Goal: Transaction & Acquisition: Purchase product/service

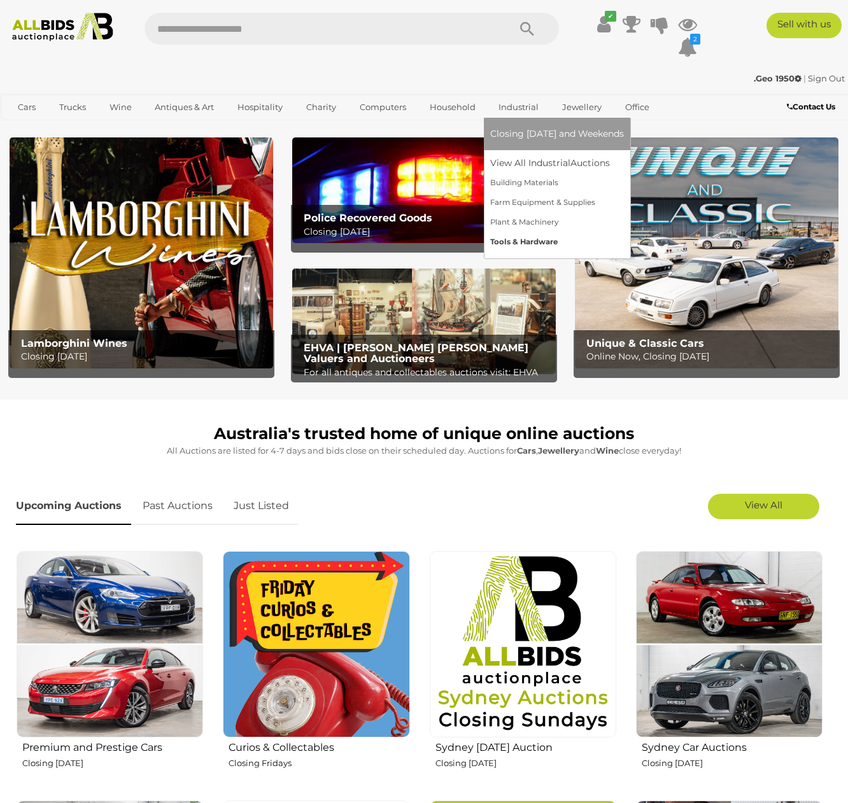
click at [511, 244] on link "Tools & Hardware" at bounding box center [557, 242] width 134 height 20
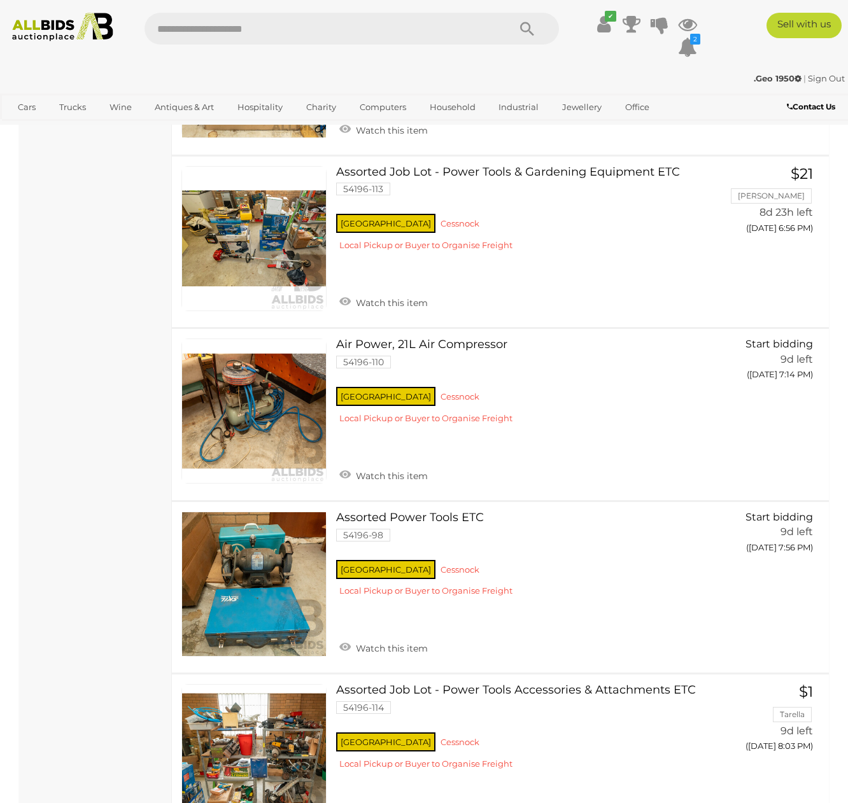
scroll to position [3529, 0]
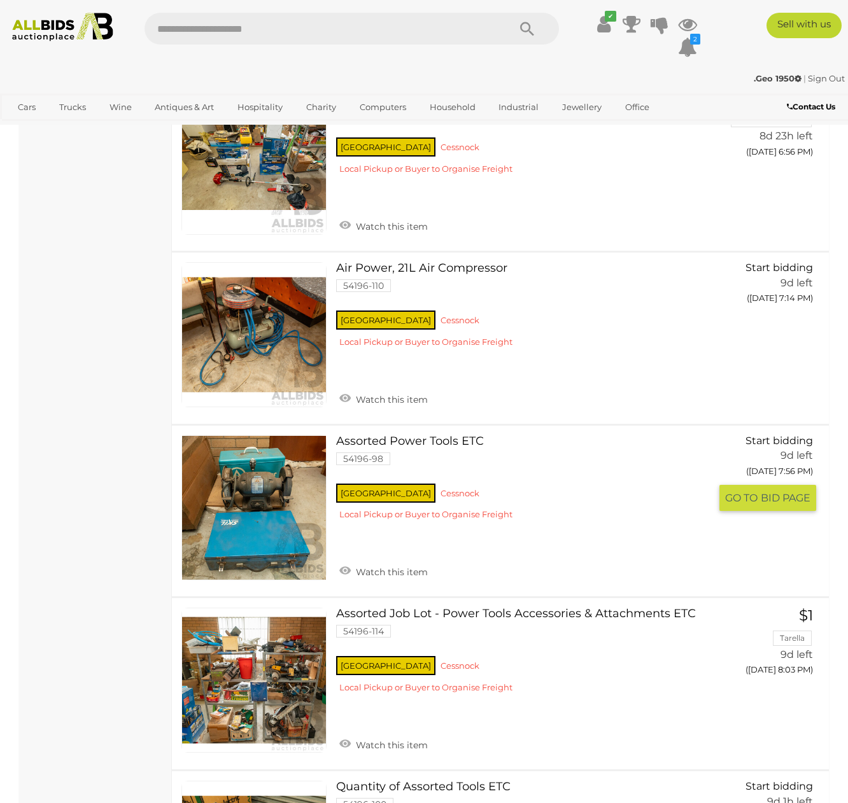
click at [780, 491] on span "BID PAGE" at bounding box center [786, 497] width 50 height 13
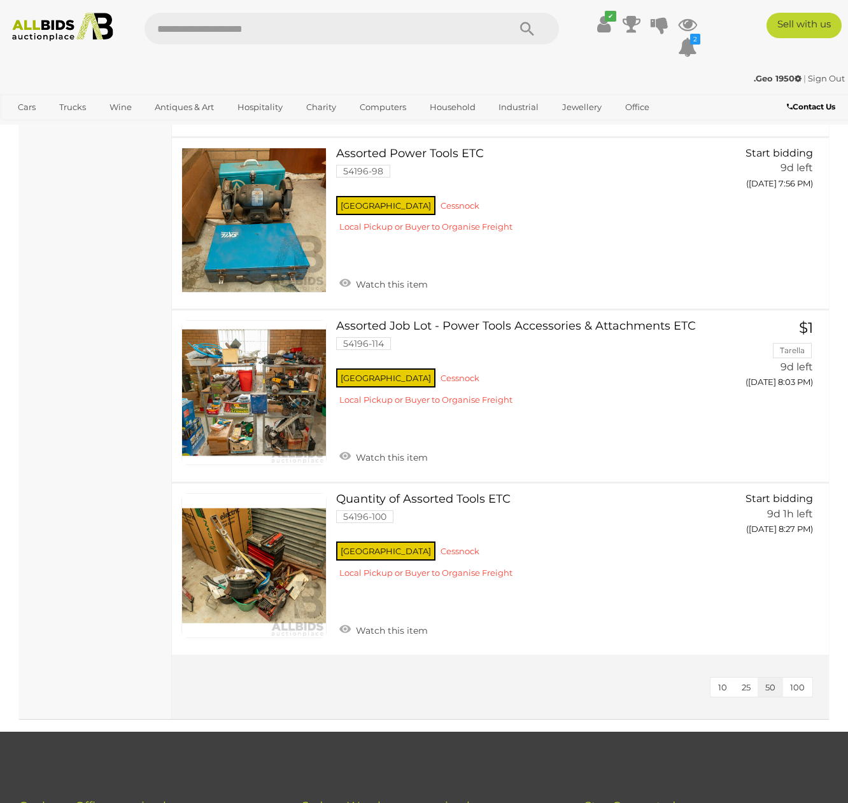
scroll to position [3825, 0]
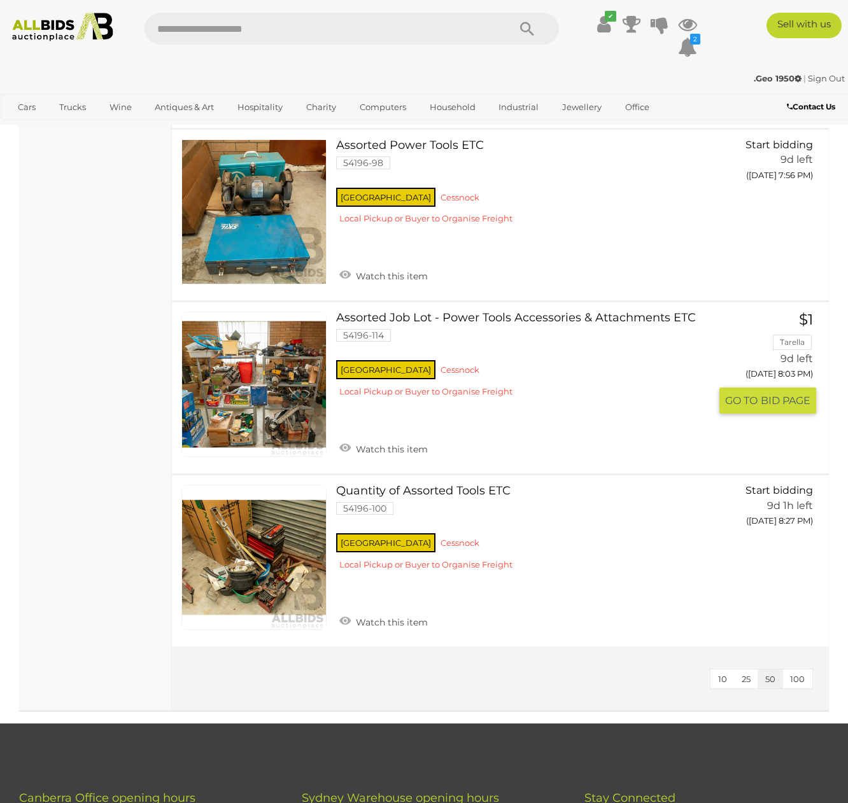
click at [793, 394] on span "BID PAGE" at bounding box center [786, 400] width 50 height 13
click at [750, 535] on button "GO TO BID PAGE" at bounding box center [767, 548] width 97 height 26
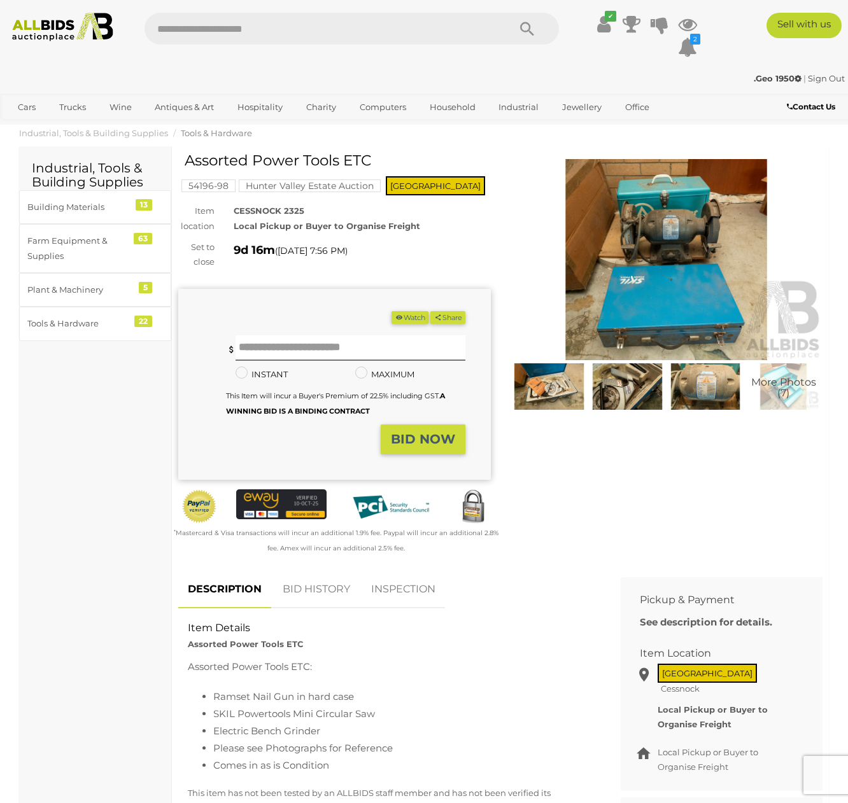
click at [558, 397] on img at bounding box center [549, 386] width 72 height 46
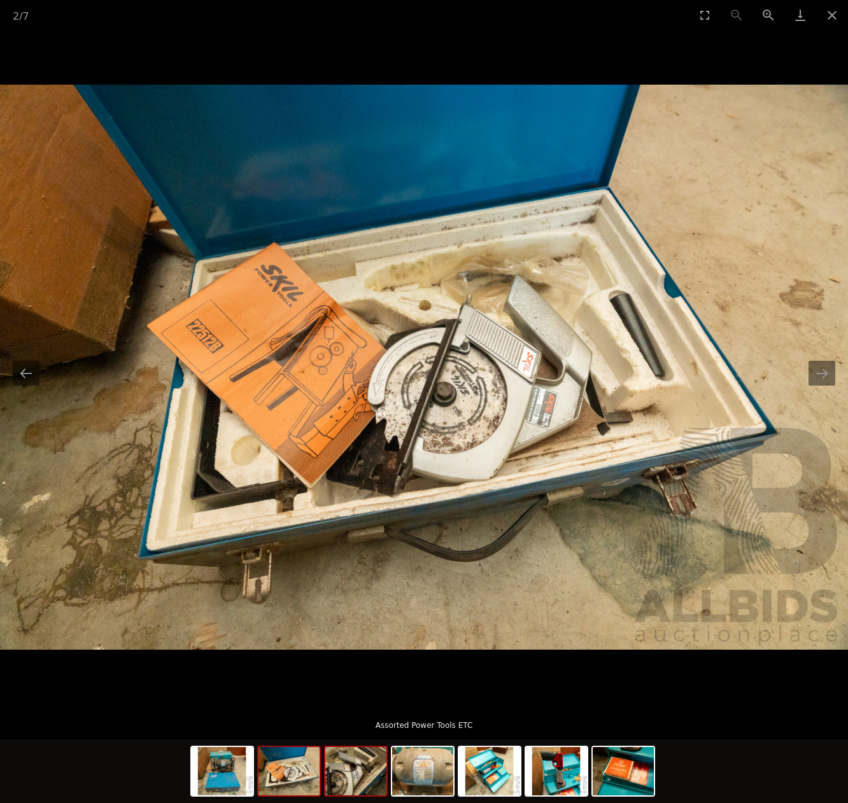
click at [370, 778] on img at bounding box center [355, 771] width 61 height 48
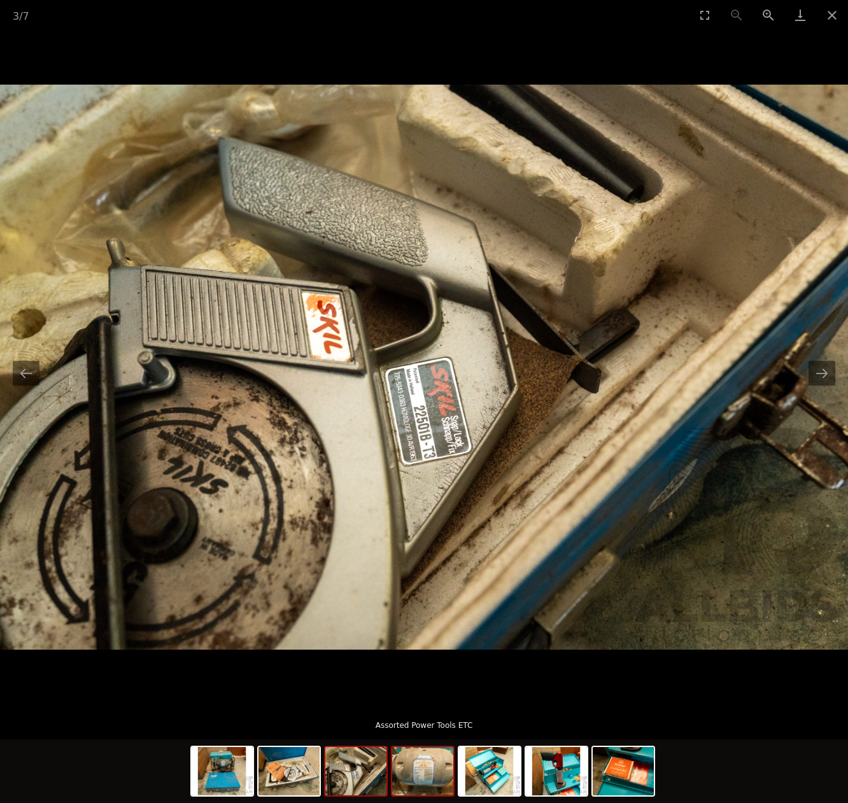
click at [417, 781] on img at bounding box center [422, 771] width 61 height 48
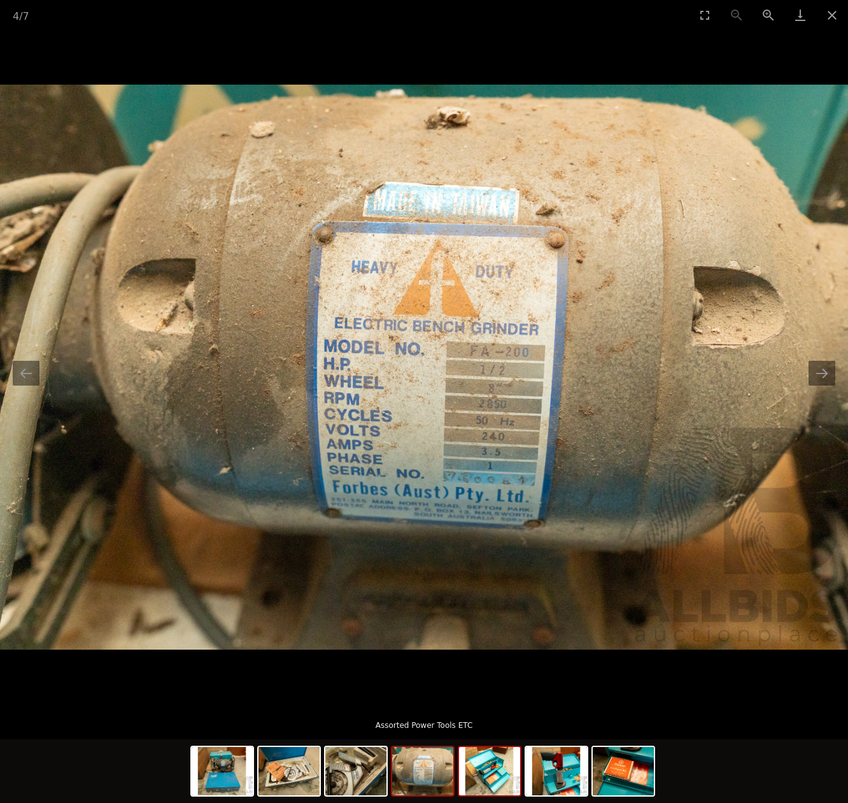
click at [492, 780] on img at bounding box center [489, 771] width 61 height 48
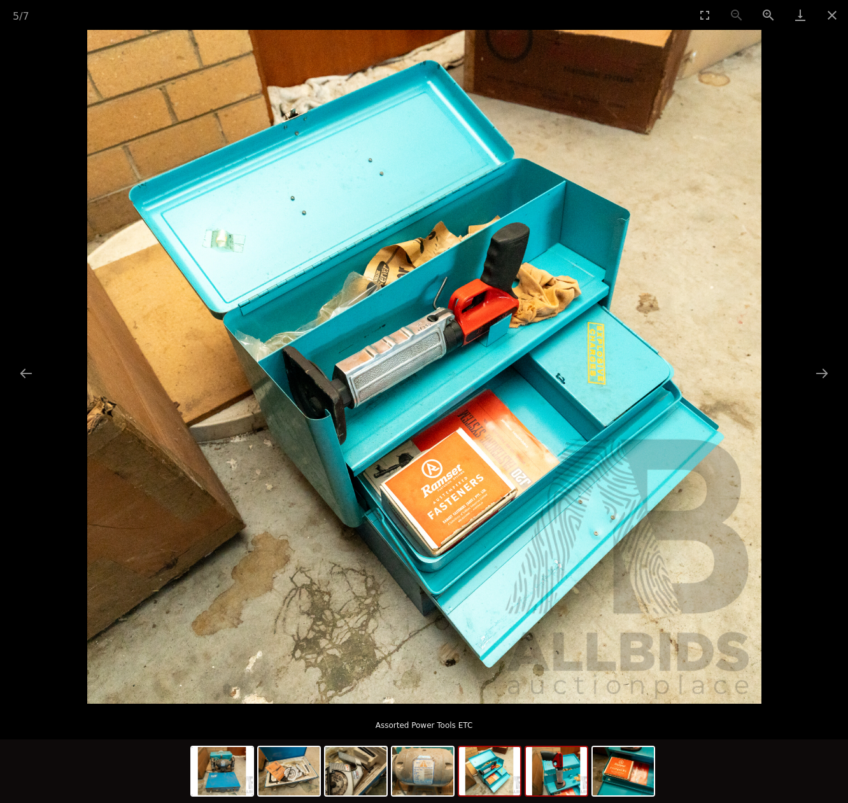
click at [562, 780] on img at bounding box center [556, 771] width 61 height 48
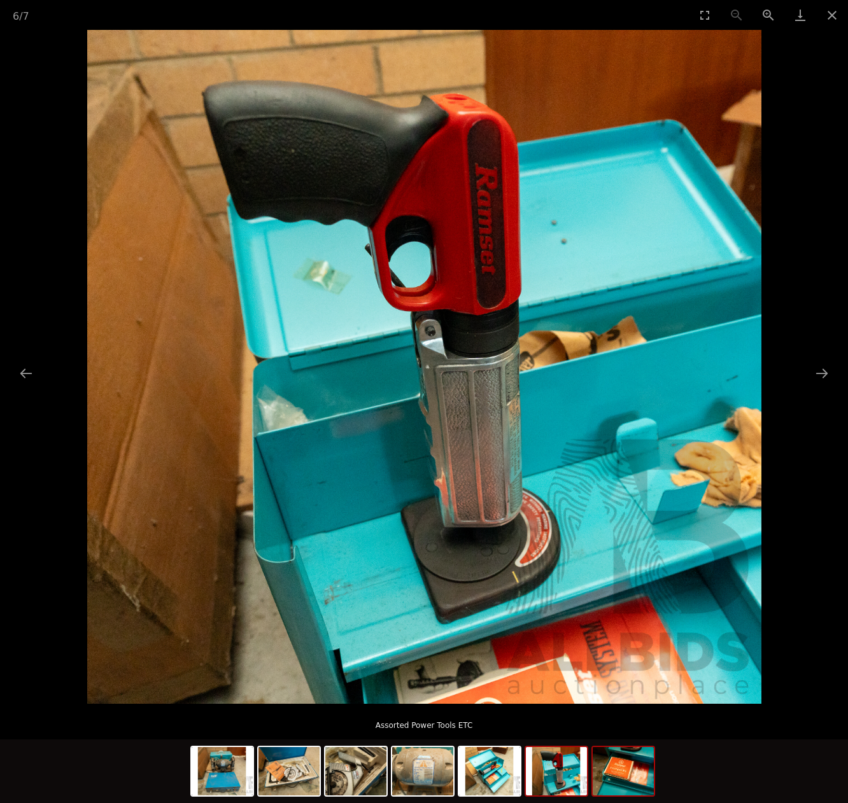
click at [643, 789] on img at bounding box center [623, 771] width 61 height 48
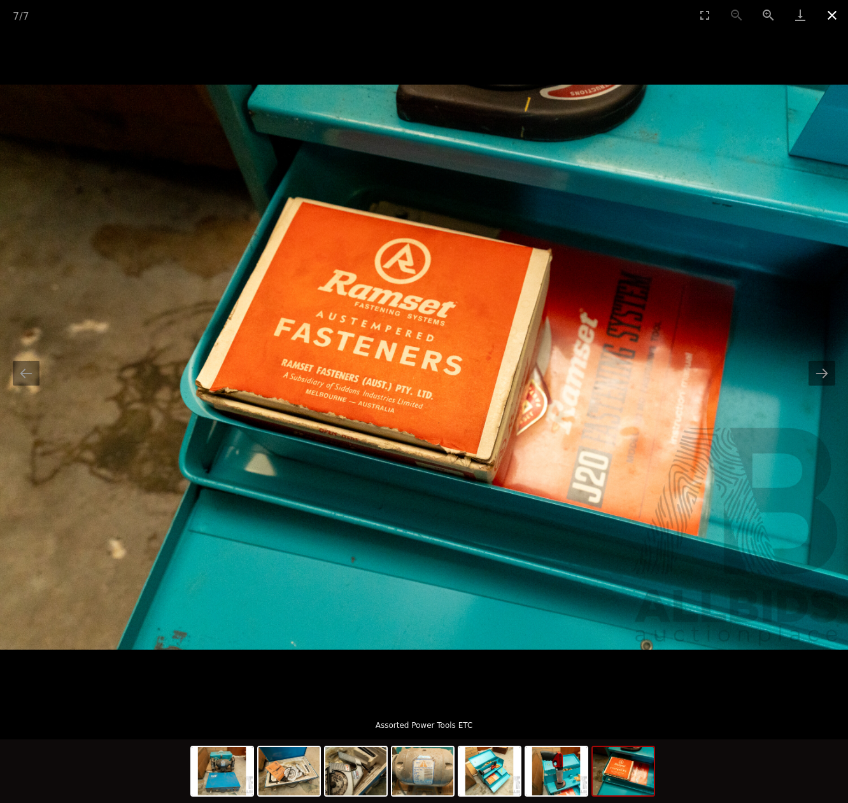
click at [832, 16] on button "Close gallery" at bounding box center [832, 15] width 32 height 30
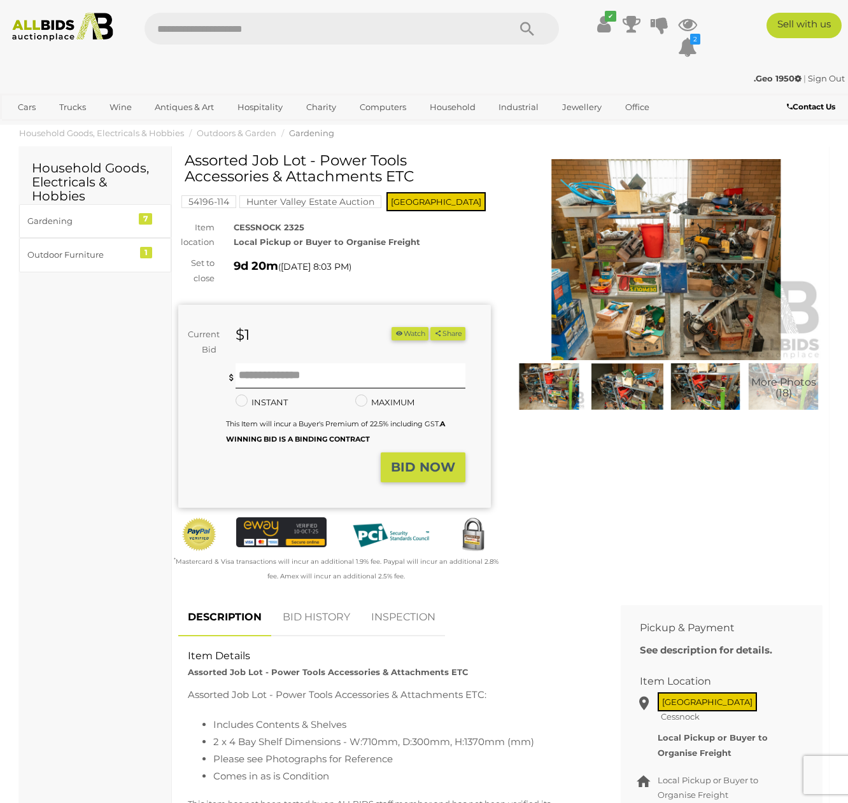
click at [560, 403] on img at bounding box center [549, 386] width 72 height 46
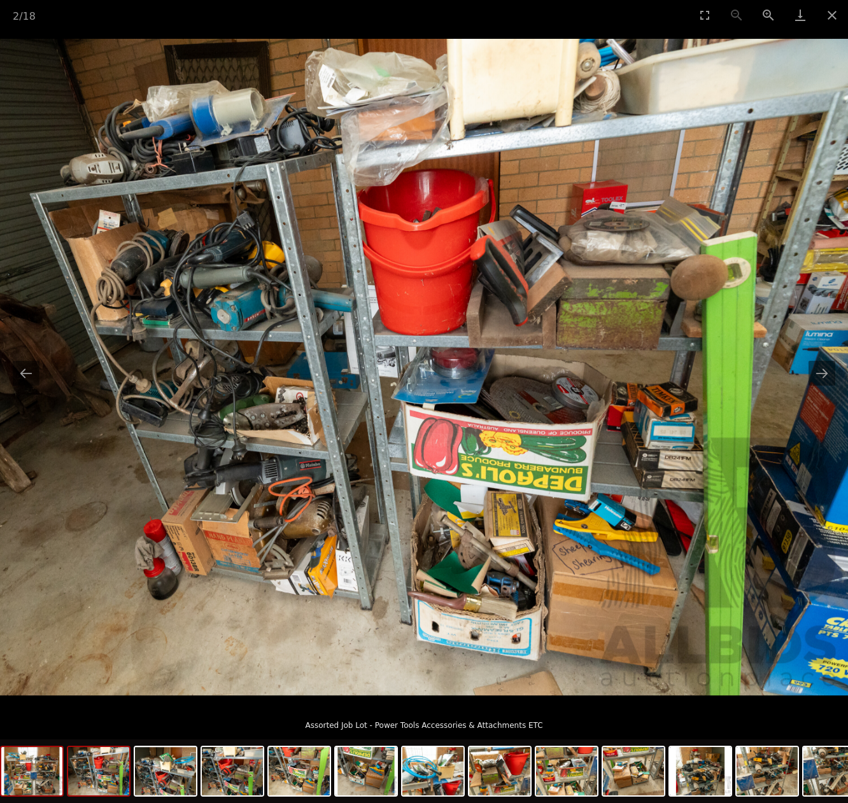
click at [31, 770] on img at bounding box center [31, 771] width 61 height 48
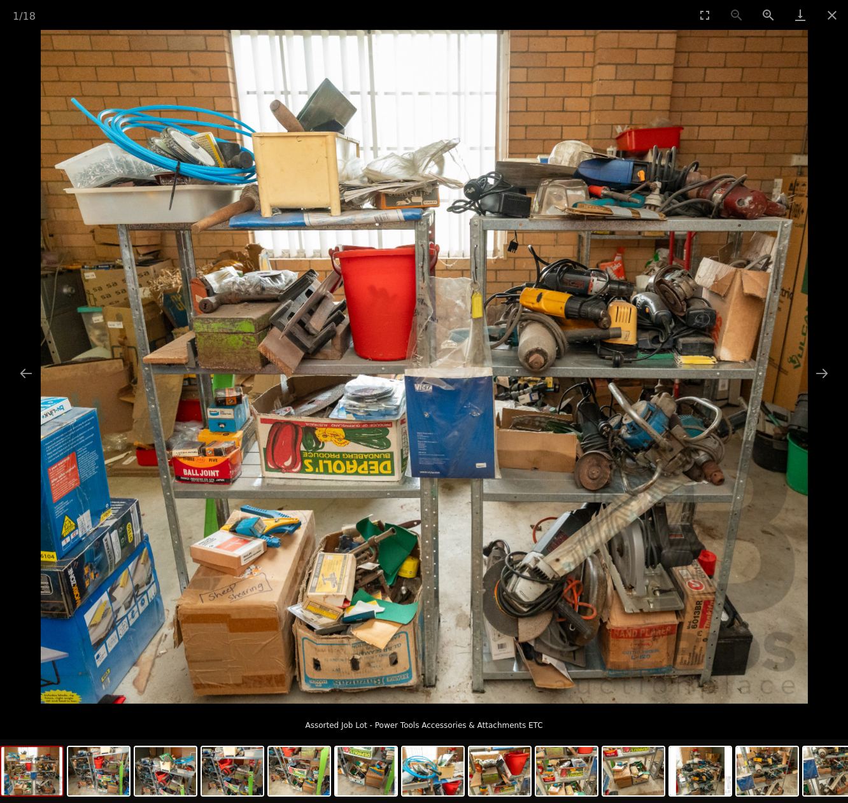
click at [107, 801] on div at bounding box center [601, 773] width 1203 height 67
click at [110, 782] on img at bounding box center [98, 771] width 61 height 48
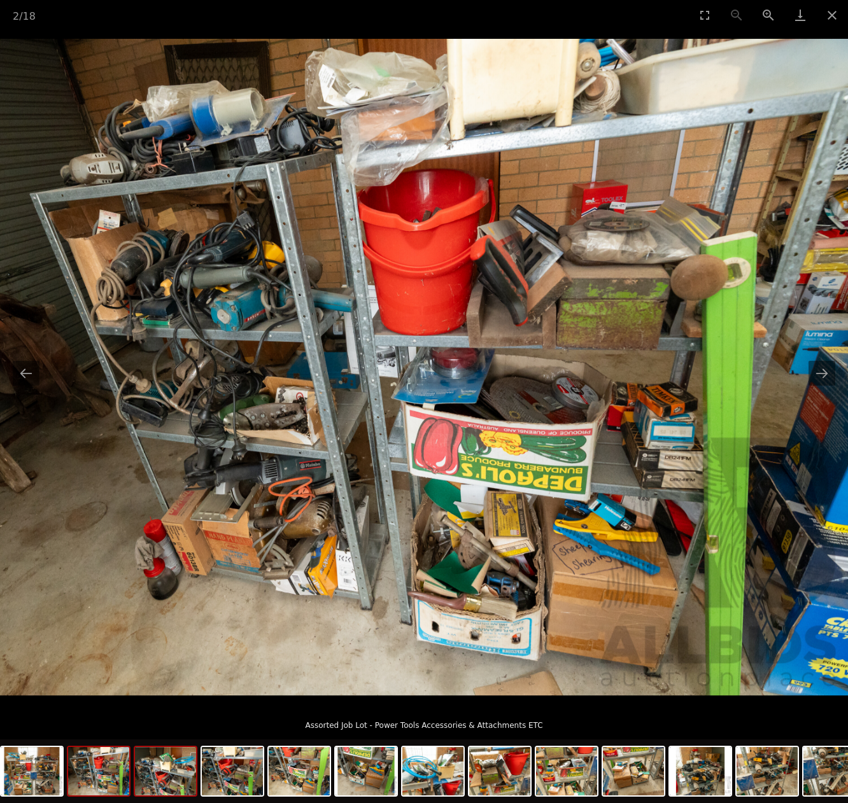
click at [185, 776] on img at bounding box center [165, 771] width 61 height 48
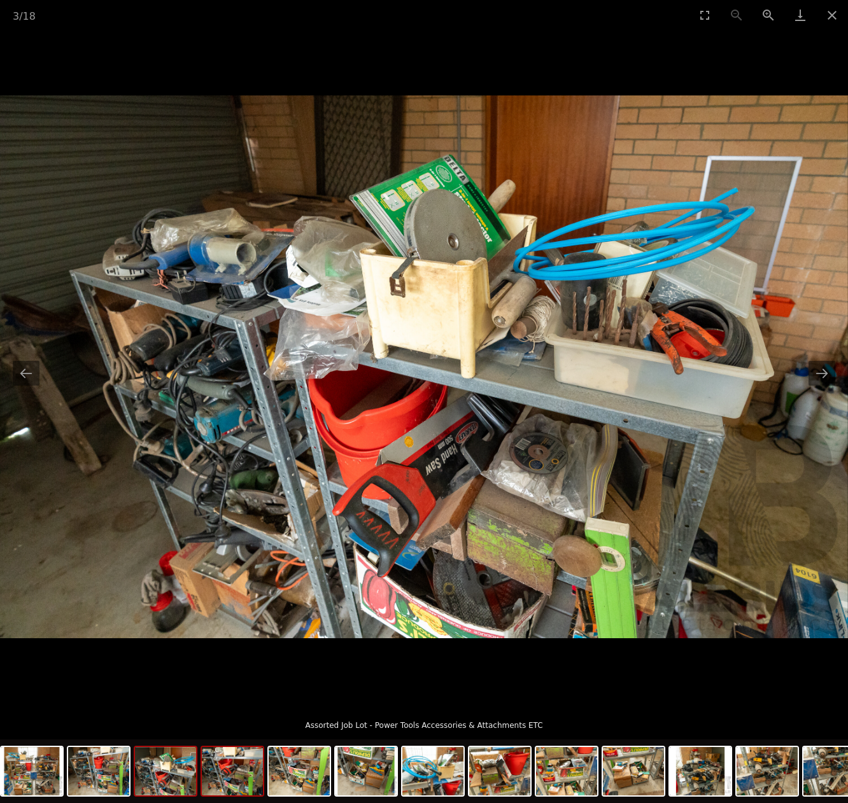
click at [241, 784] on img at bounding box center [232, 771] width 61 height 48
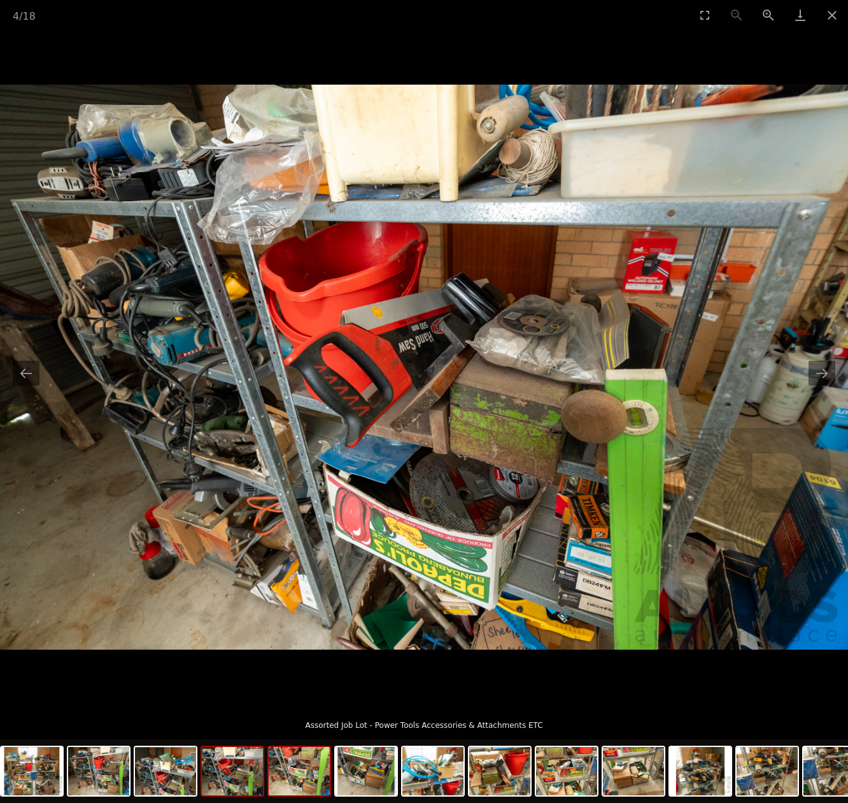
click at [309, 780] on img at bounding box center [299, 771] width 61 height 48
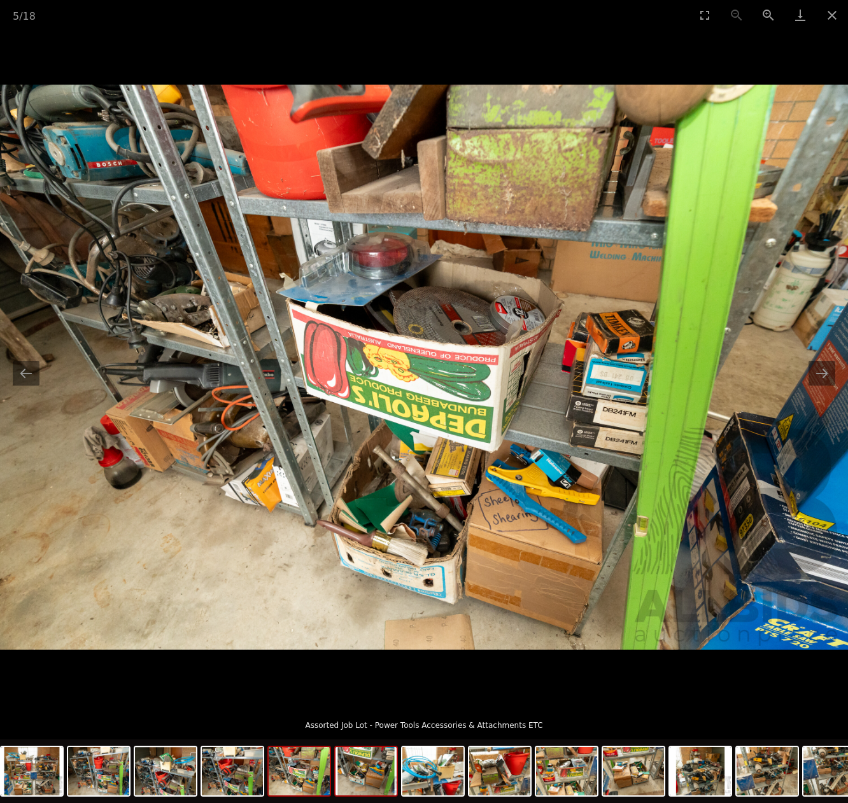
click at [371, 778] on img at bounding box center [365, 771] width 61 height 48
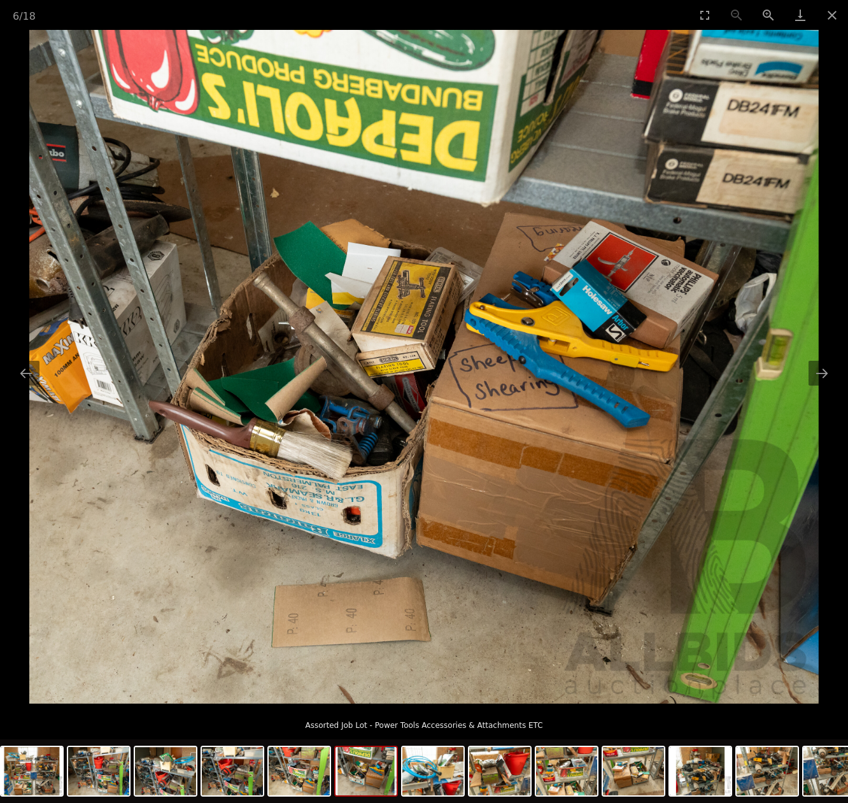
click at [367, 775] on img at bounding box center [365, 771] width 61 height 48
click at [431, 778] on img at bounding box center [432, 771] width 61 height 48
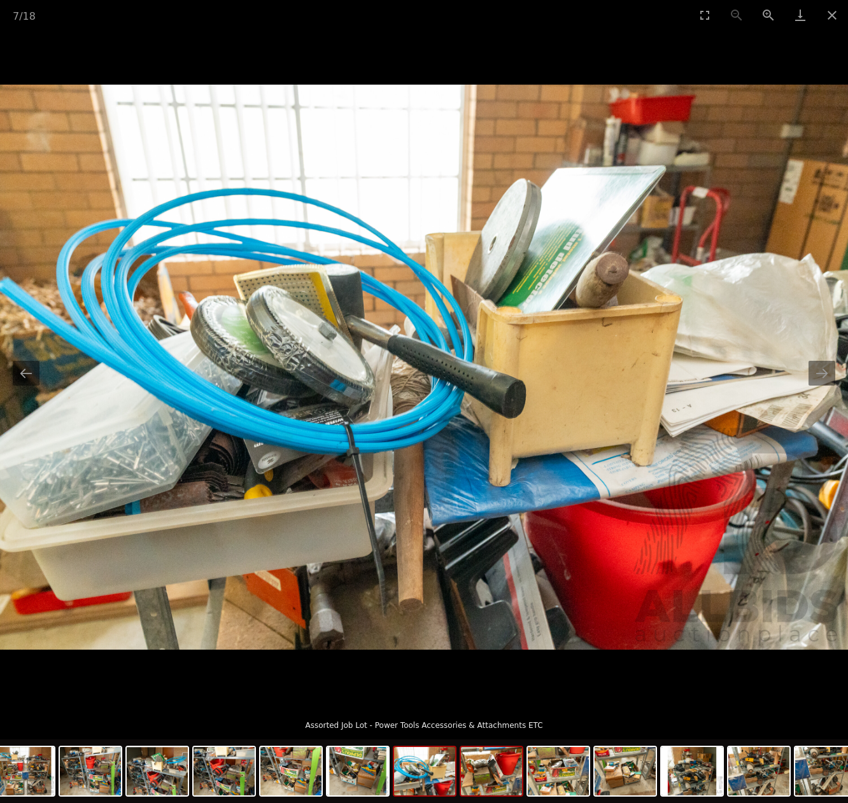
click at [493, 780] on img at bounding box center [491, 771] width 61 height 48
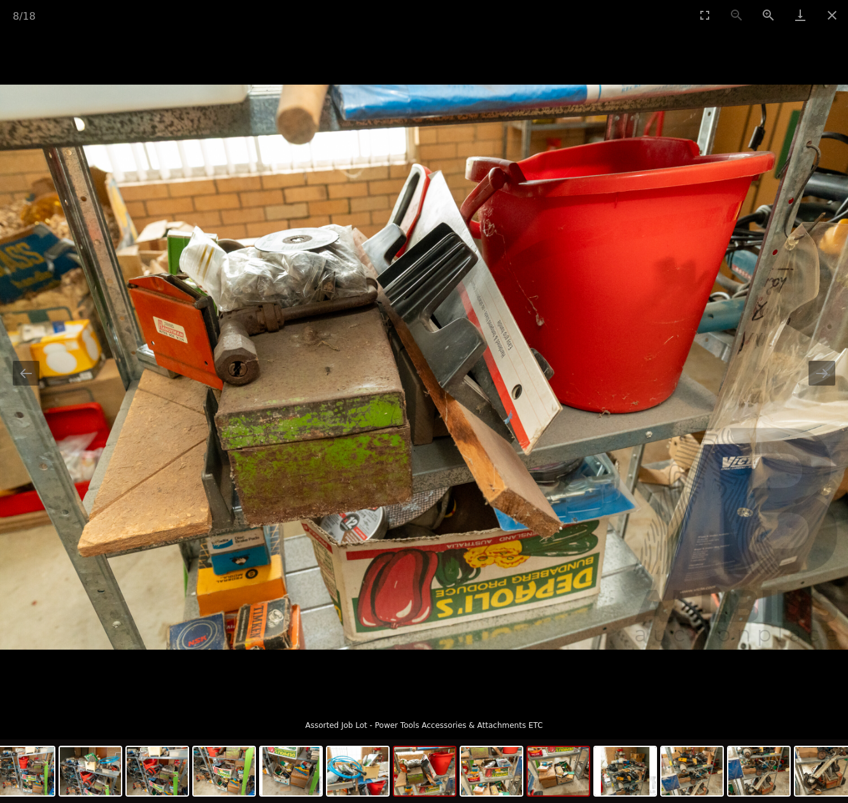
click at [556, 785] on img at bounding box center [558, 771] width 61 height 48
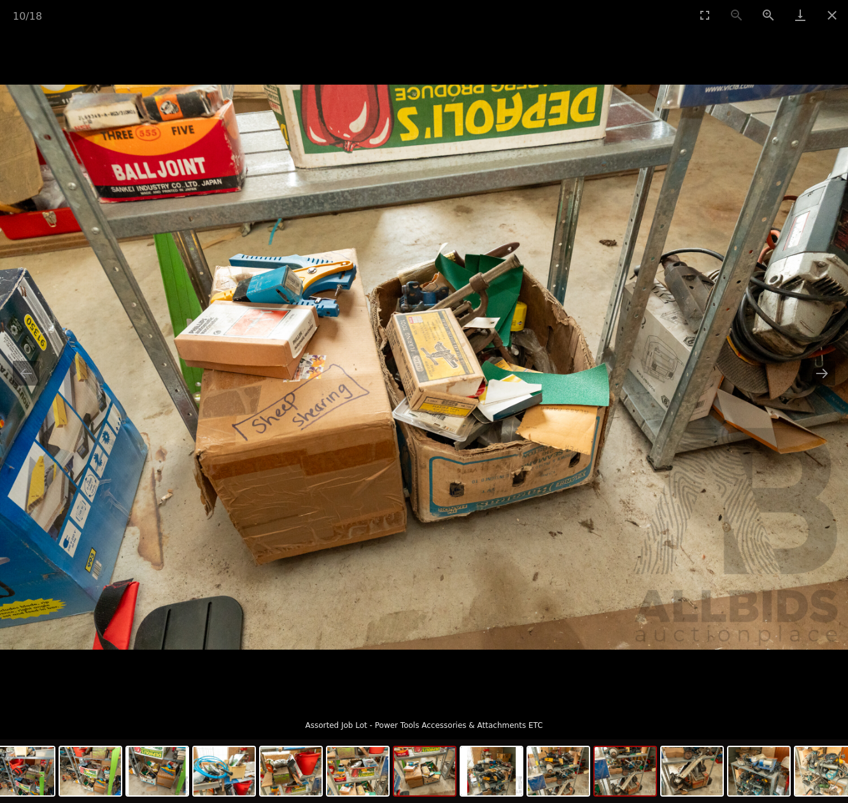
click at [638, 790] on img at bounding box center [624, 771] width 61 height 48
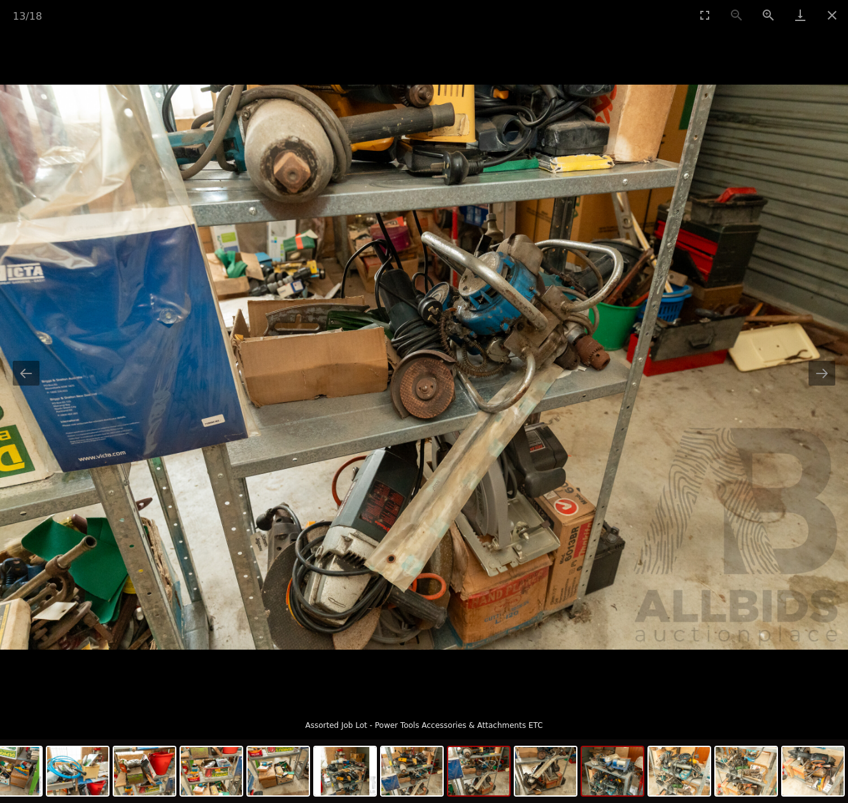
click at [612, 787] on img at bounding box center [612, 771] width 61 height 48
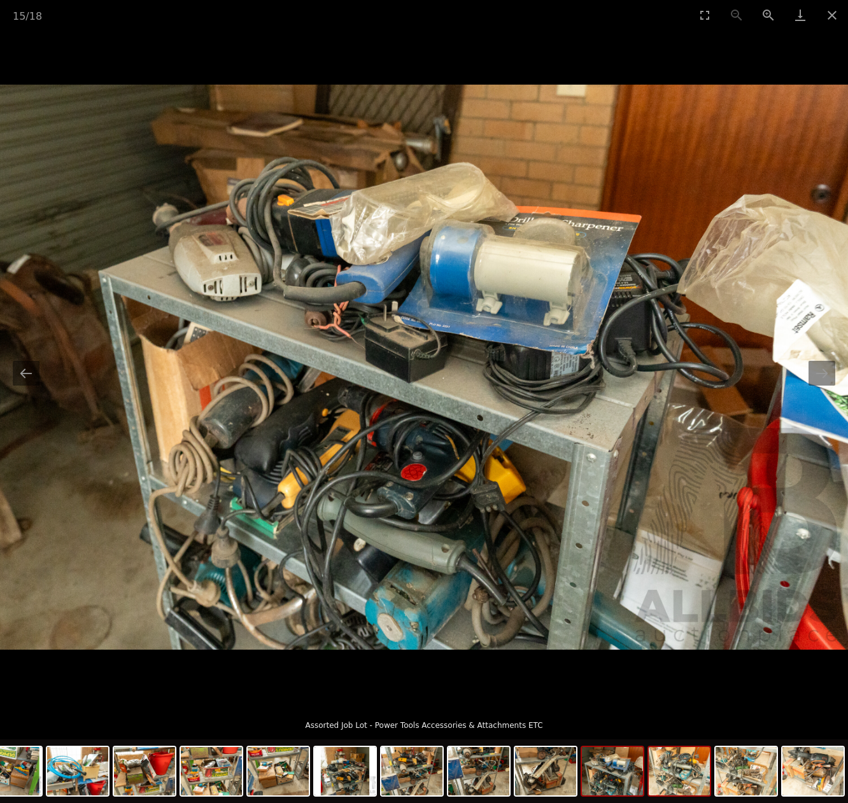
click at [694, 789] on img at bounding box center [679, 771] width 61 height 48
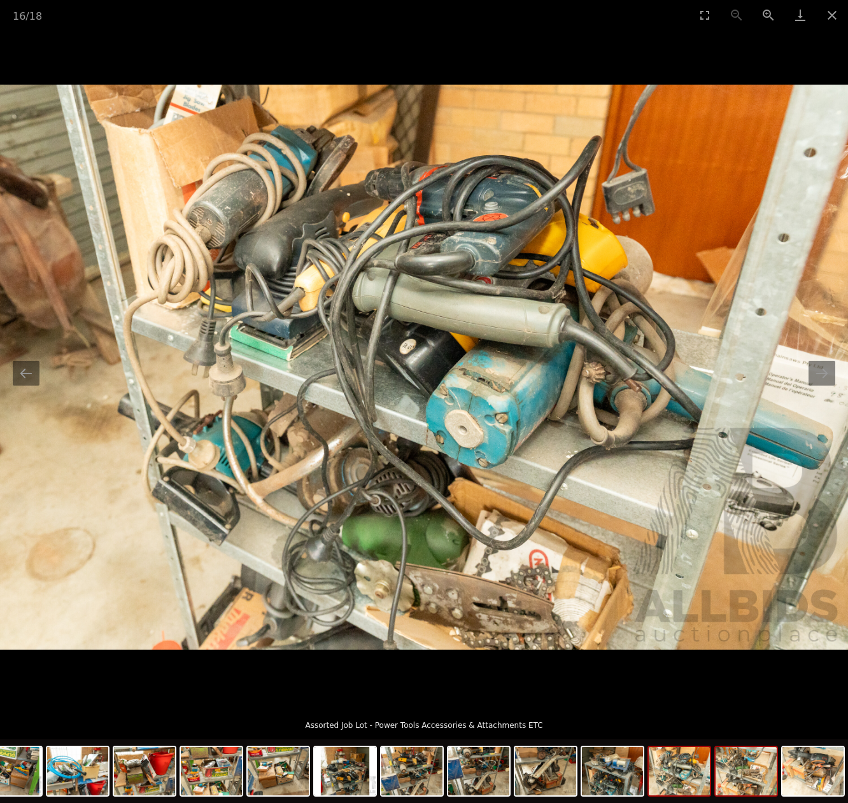
click at [729, 770] on img at bounding box center [745, 771] width 61 height 48
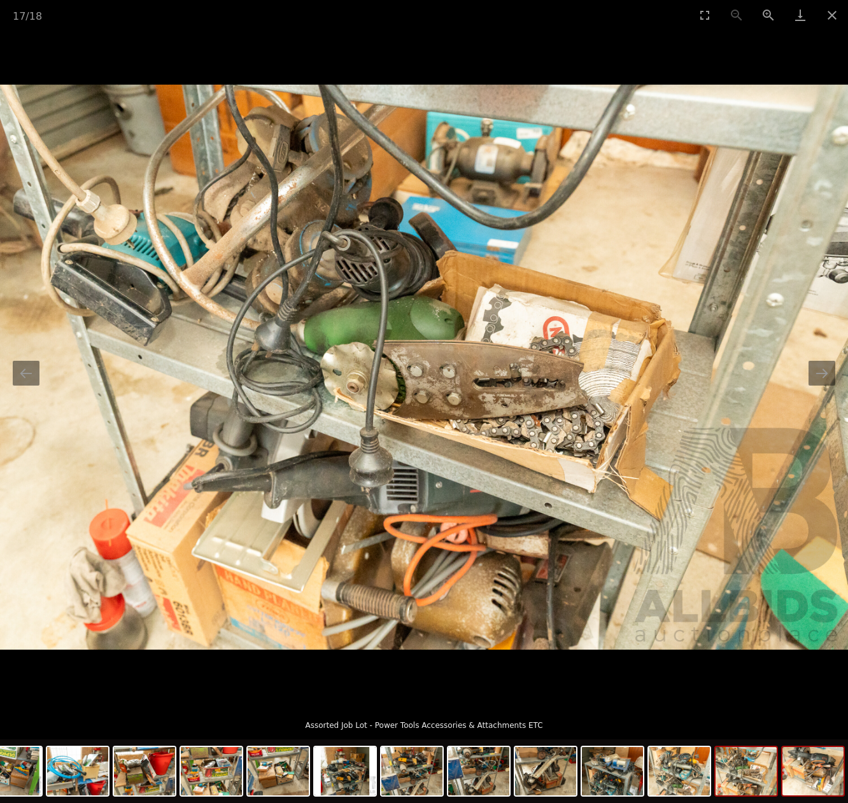
click at [803, 784] on img at bounding box center [812, 771] width 61 height 48
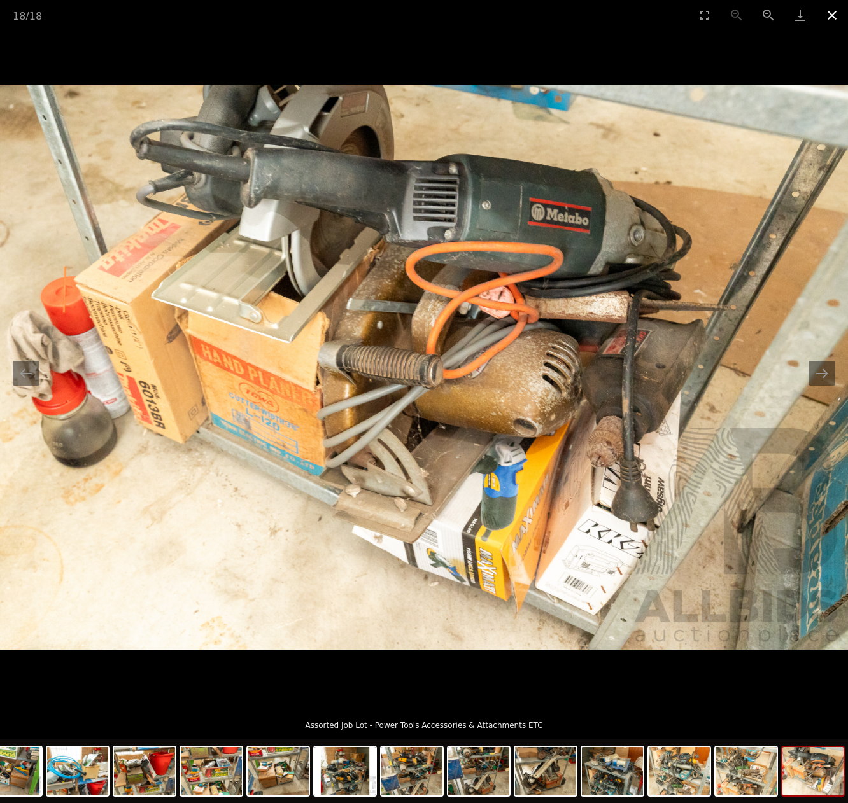
click at [835, 15] on button "Close gallery" at bounding box center [832, 15] width 32 height 30
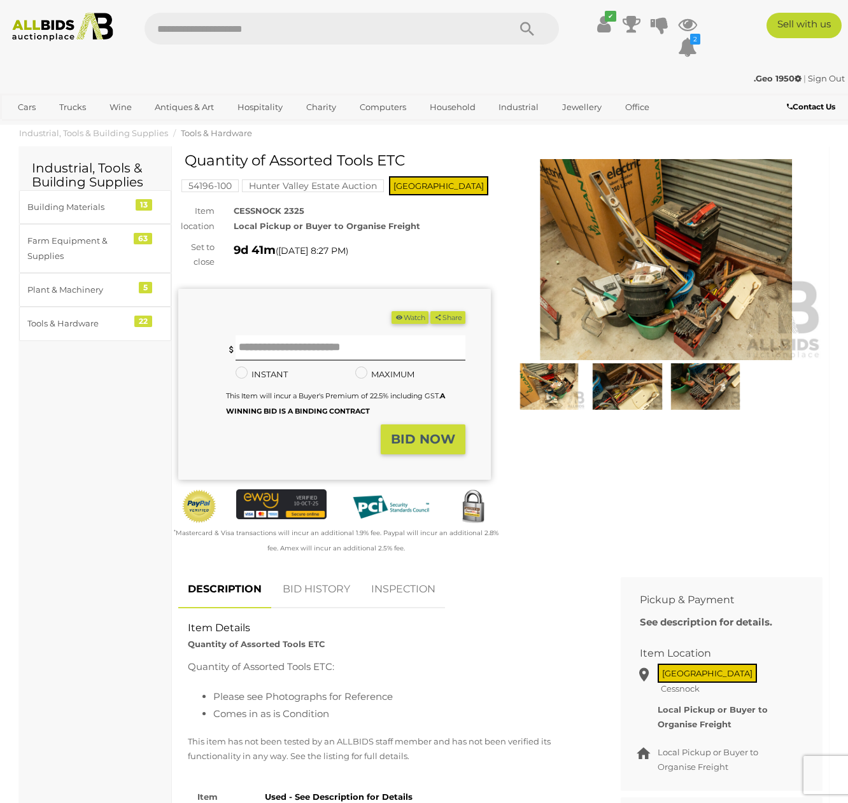
click at [560, 388] on img at bounding box center [549, 386] width 72 height 46
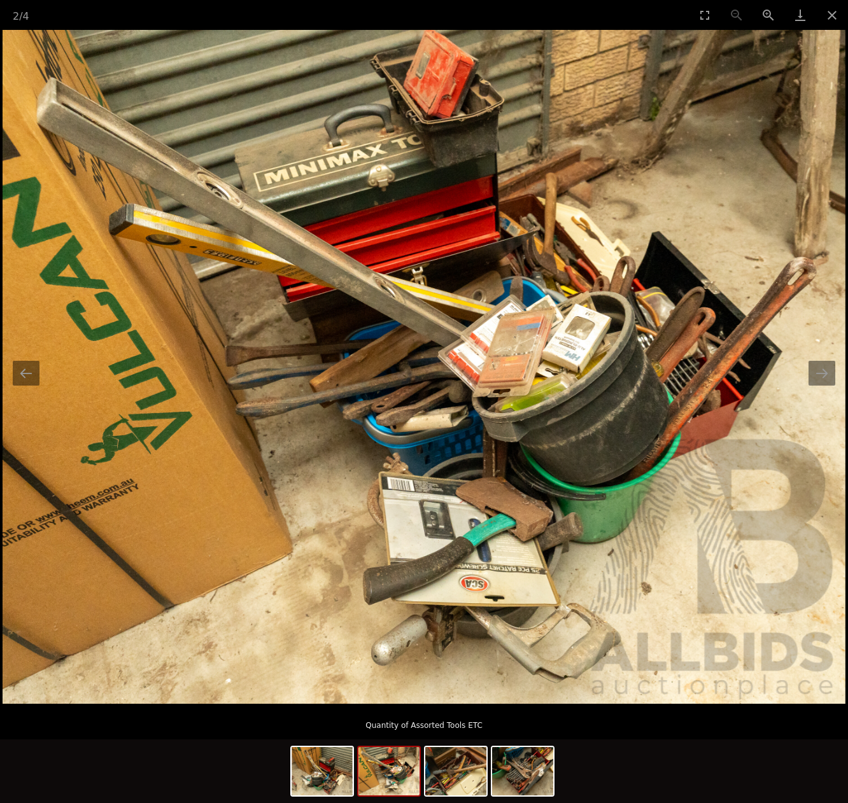
click at [389, 777] on img at bounding box center [388, 771] width 61 height 48
click at [466, 776] on img at bounding box center [455, 771] width 61 height 48
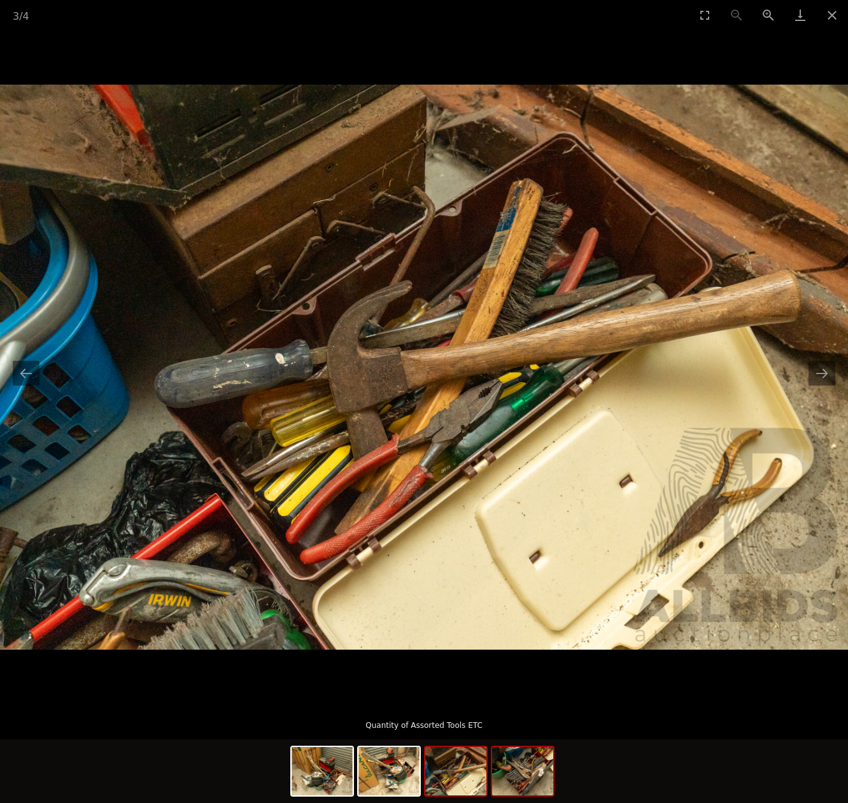
click at [518, 780] on img at bounding box center [522, 771] width 61 height 48
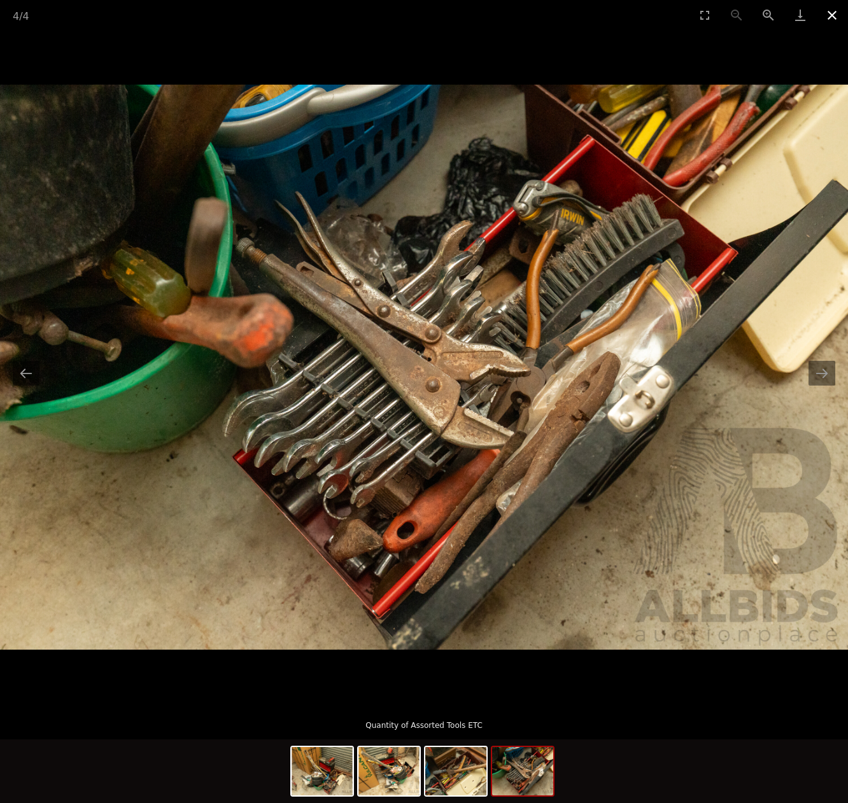
click at [830, 12] on button "Close gallery" at bounding box center [832, 15] width 32 height 30
